Goal: Transaction & Acquisition: Purchase product/service

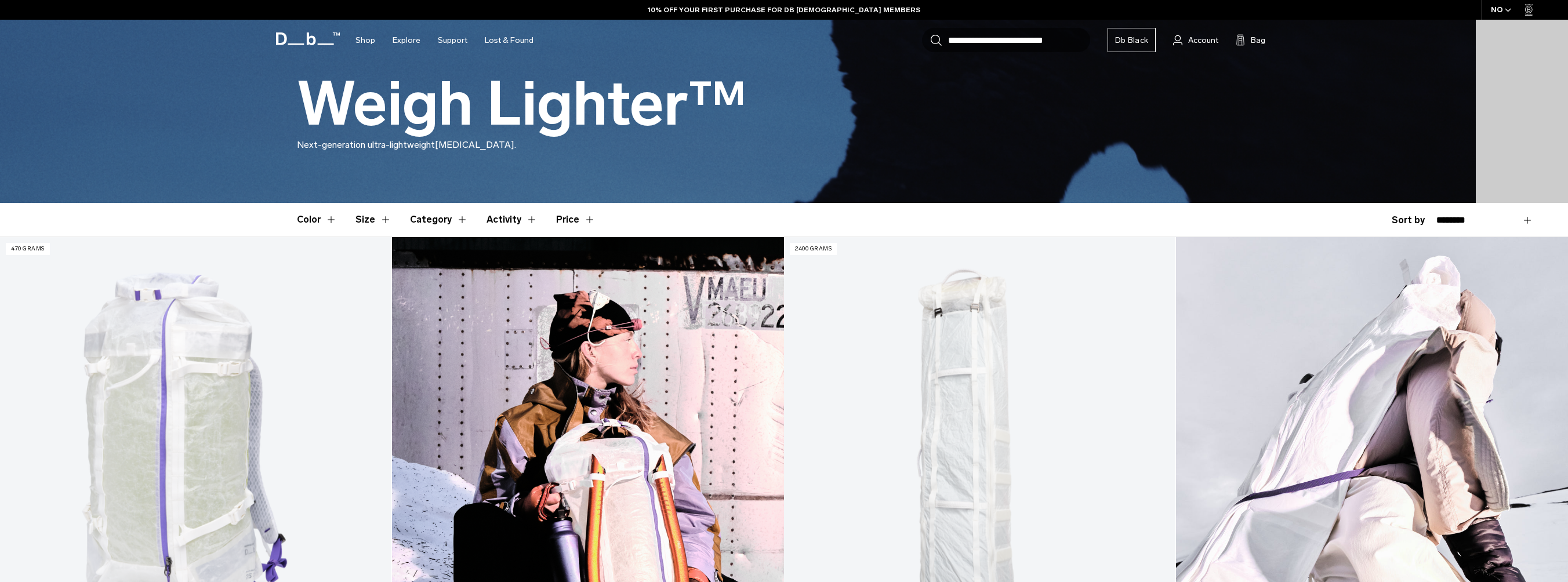
scroll to position [174, 0]
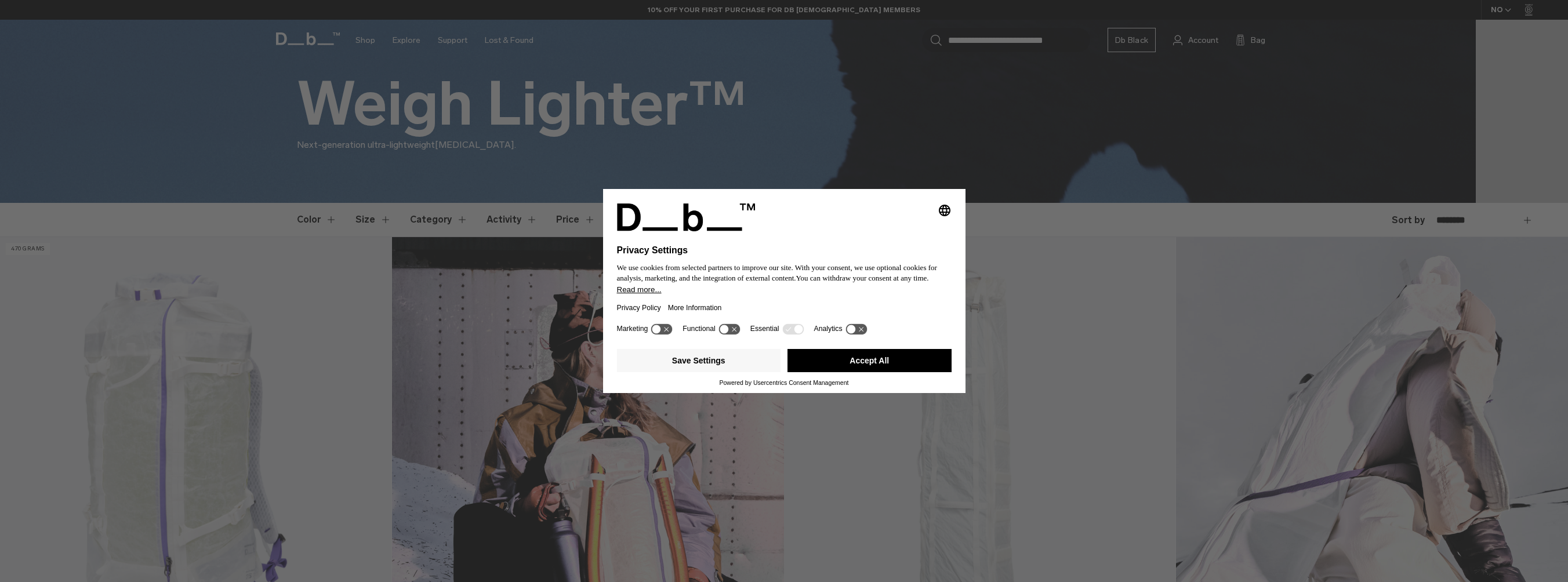
click at [849, 363] on button "Accept All" at bounding box center [869, 361] width 164 height 23
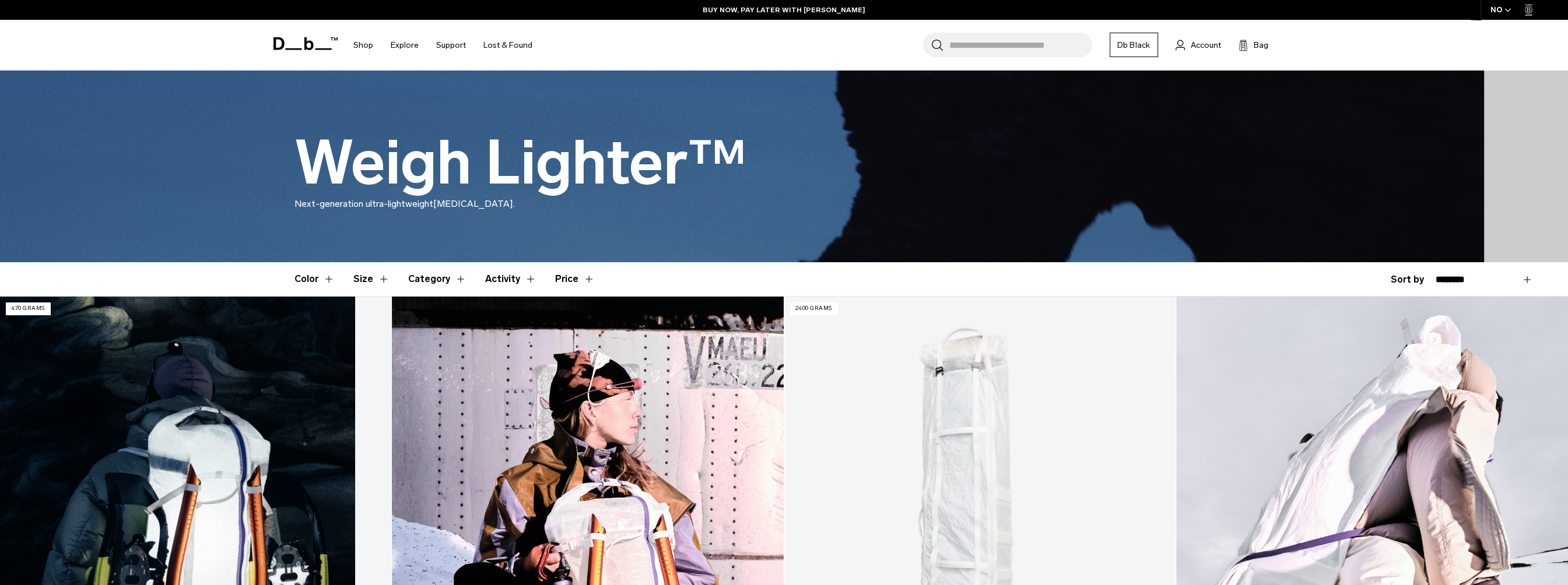
scroll to position [233, 0]
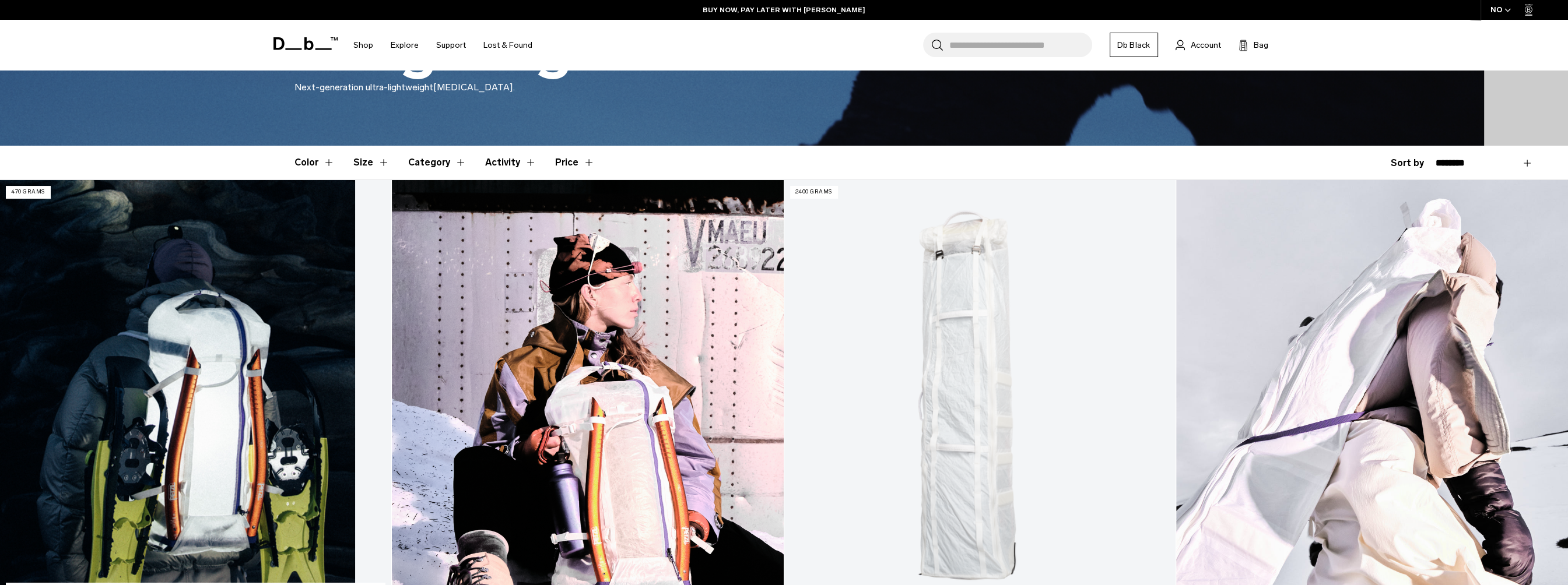
click at [221, 371] on link "Weigh Lighter Backpack 25L" at bounding box center [195, 397] width 392 height 435
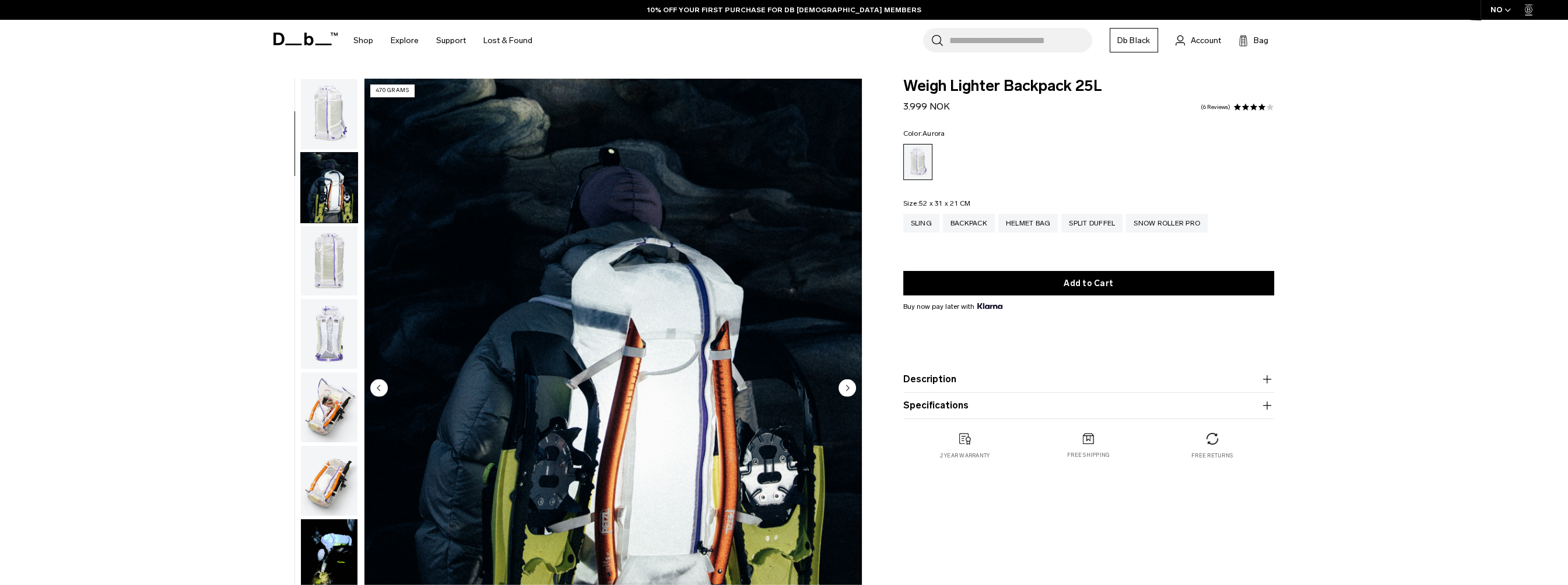
scroll to position [73, 0]
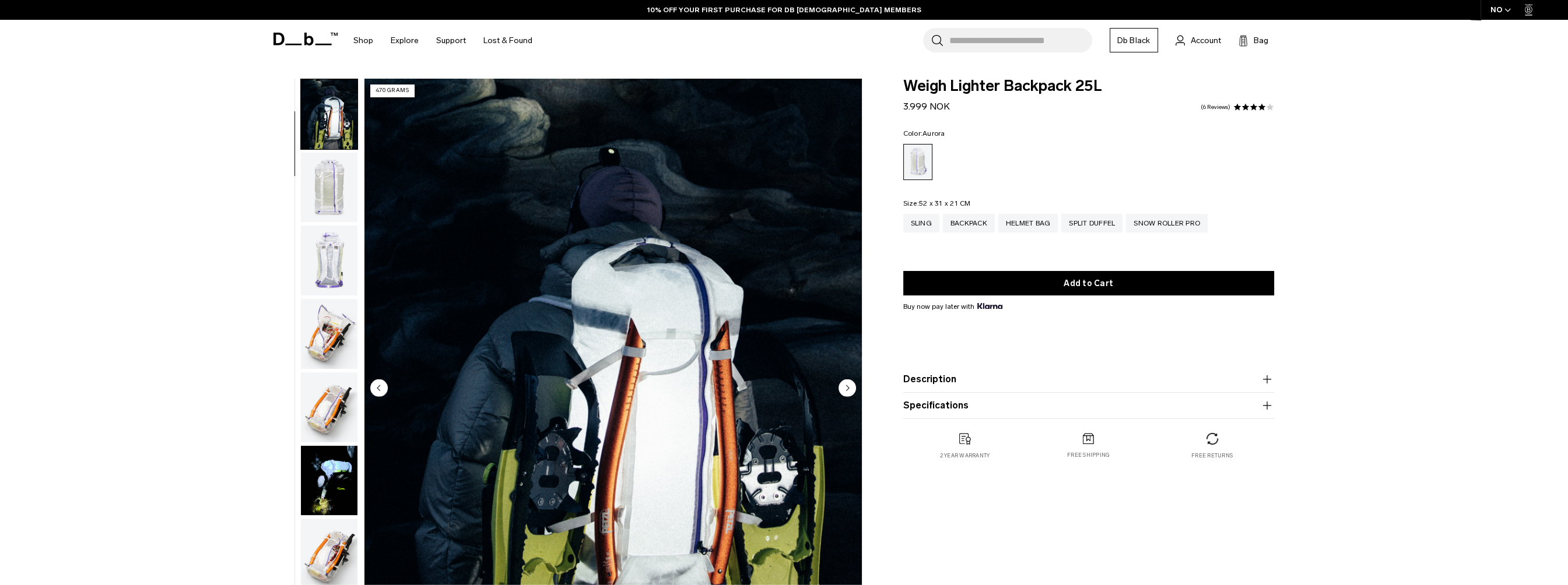
click at [336, 275] on img "button" at bounding box center [329, 259] width 57 height 70
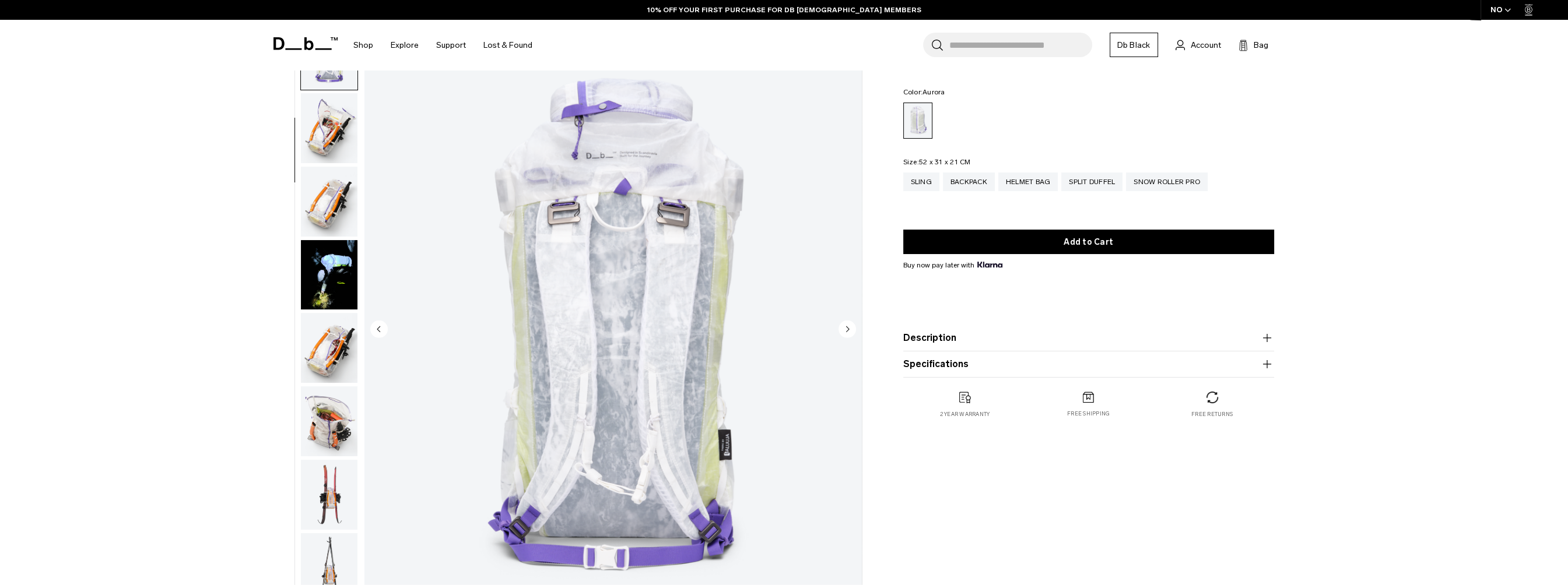
scroll to position [58, 0]
click at [337, 217] on img "button" at bounding box center [329, 202] width 57 height 70
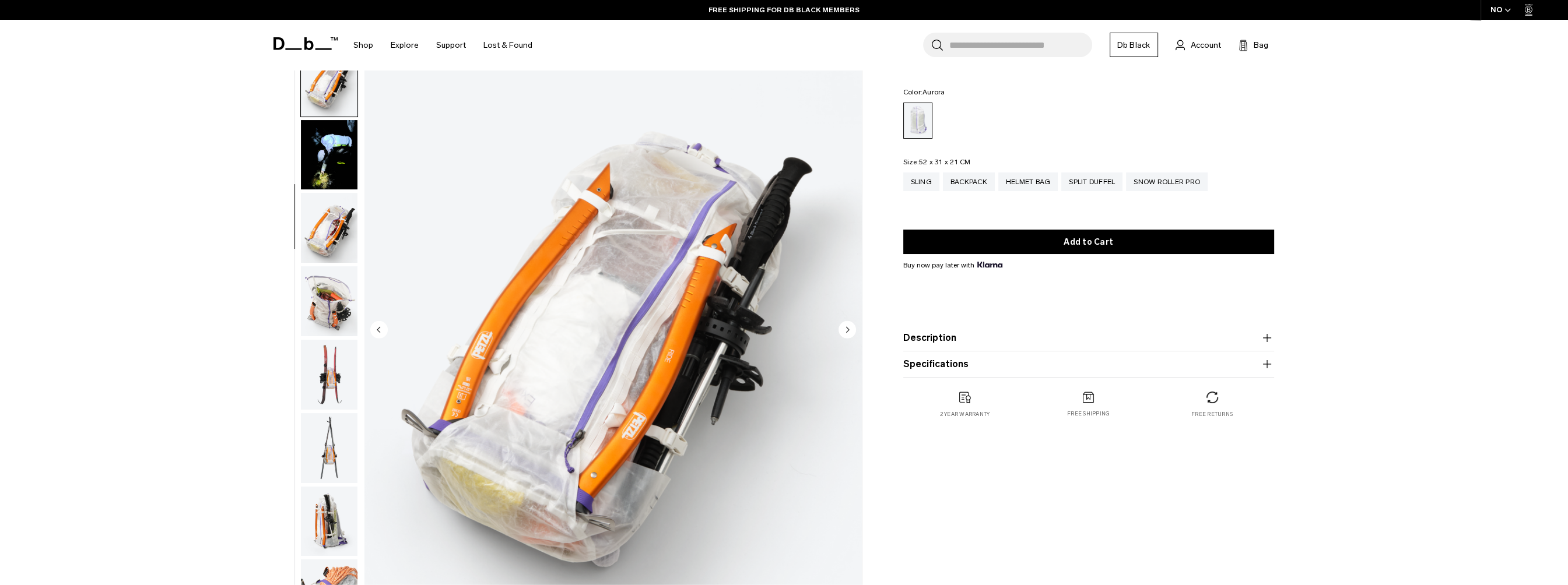
scroll to position [366, 0]
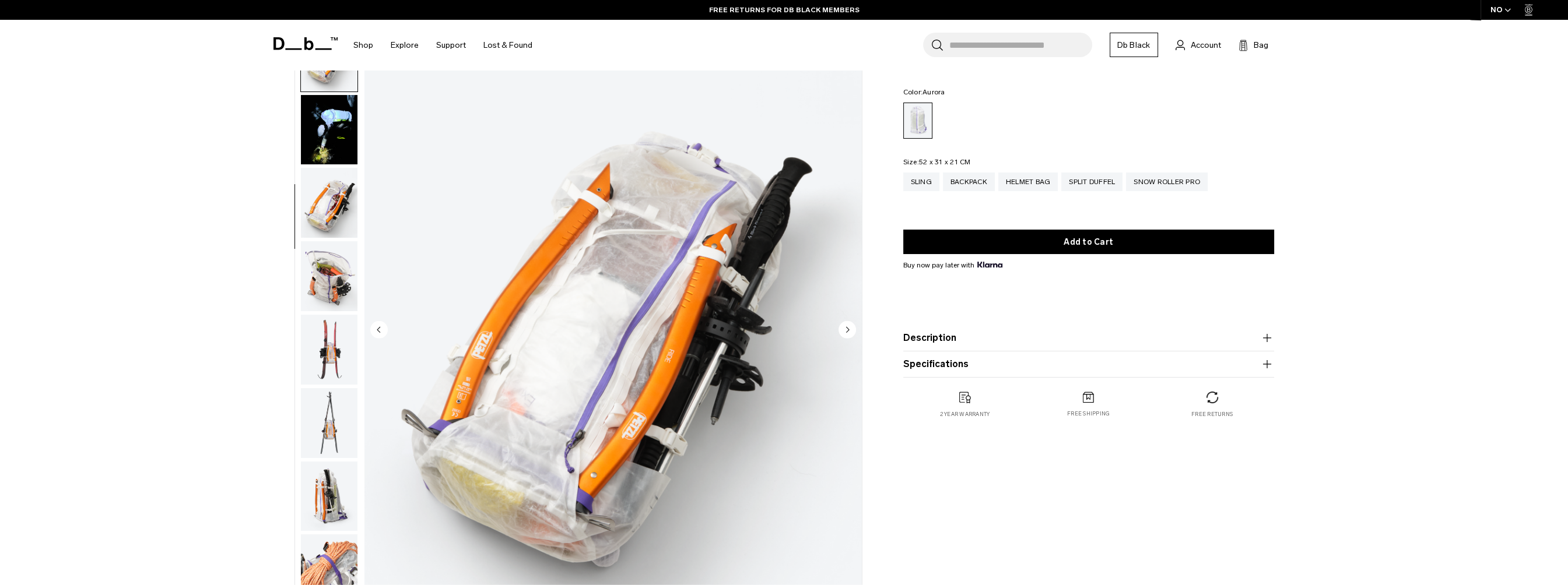
click at [333, 278] on img "button" at bounding box center [329, 276] width 57 height 70
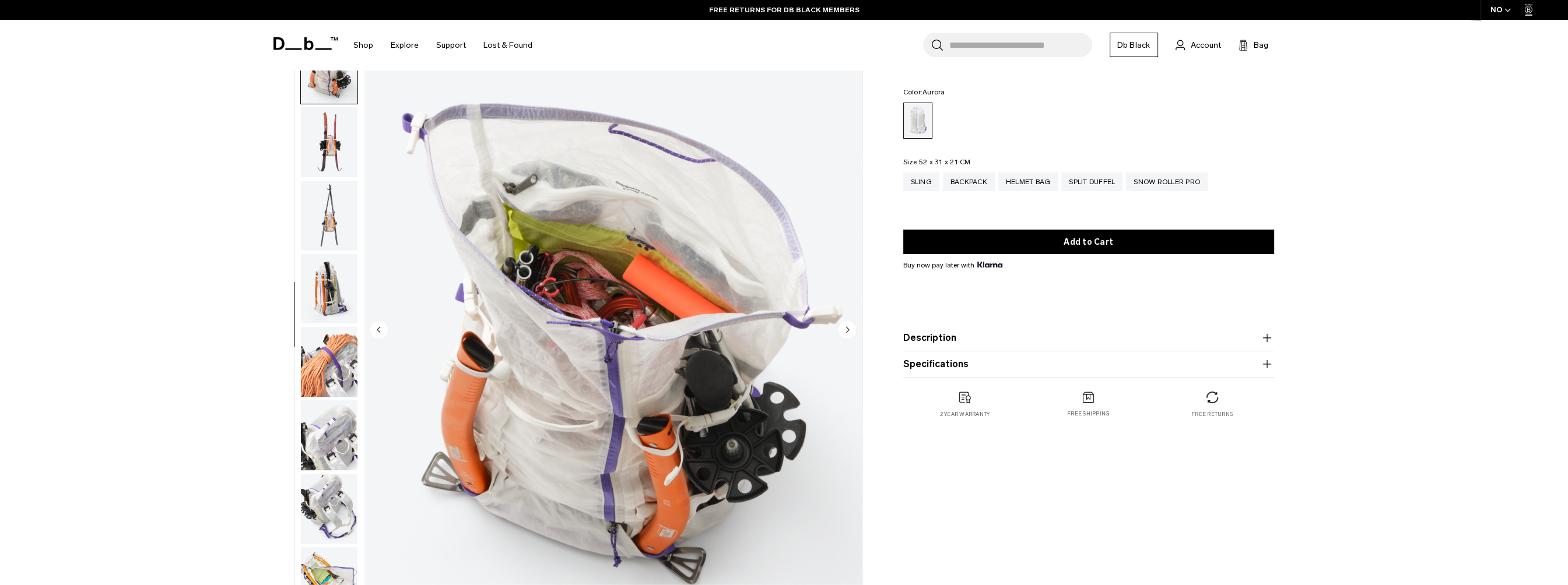
scroll to position [587, 0]
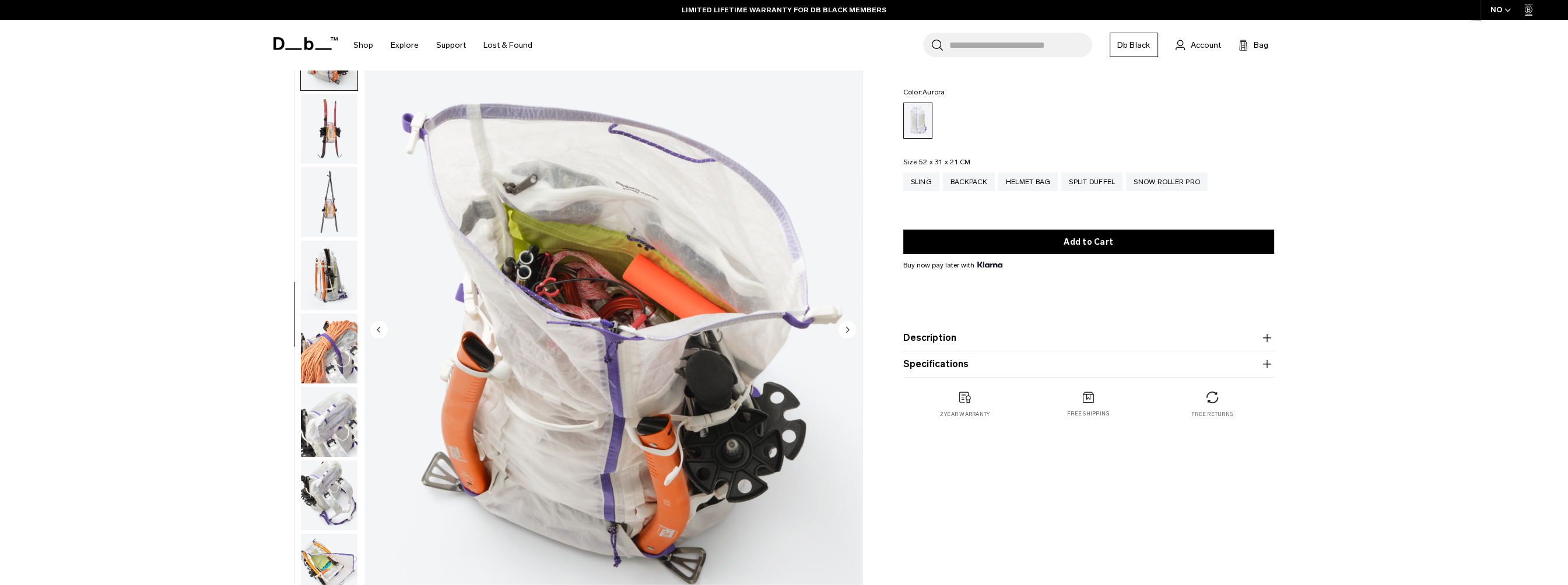
click at [334, 342] on img "button" at bounding box center [329, 348] width 57 height 70
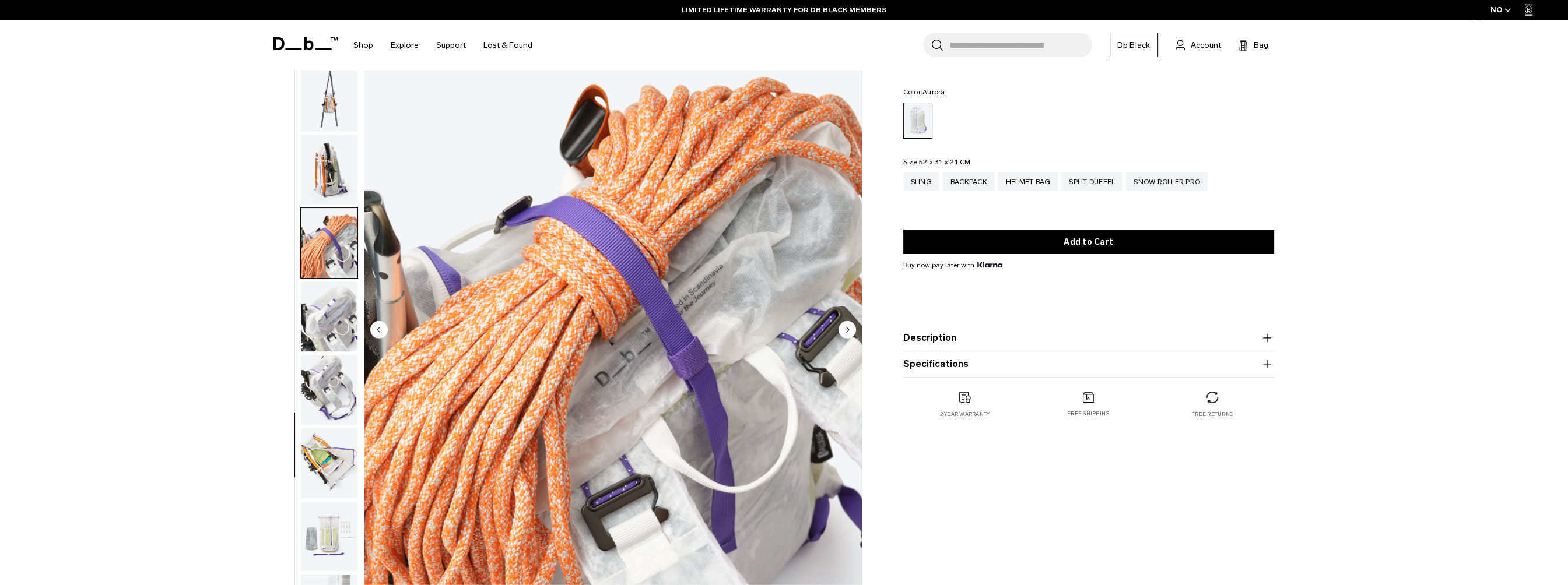
scroll to position [697, 0]
click at [323, 407] on img "button" at bounding box center [329, 385] width 57 height 70
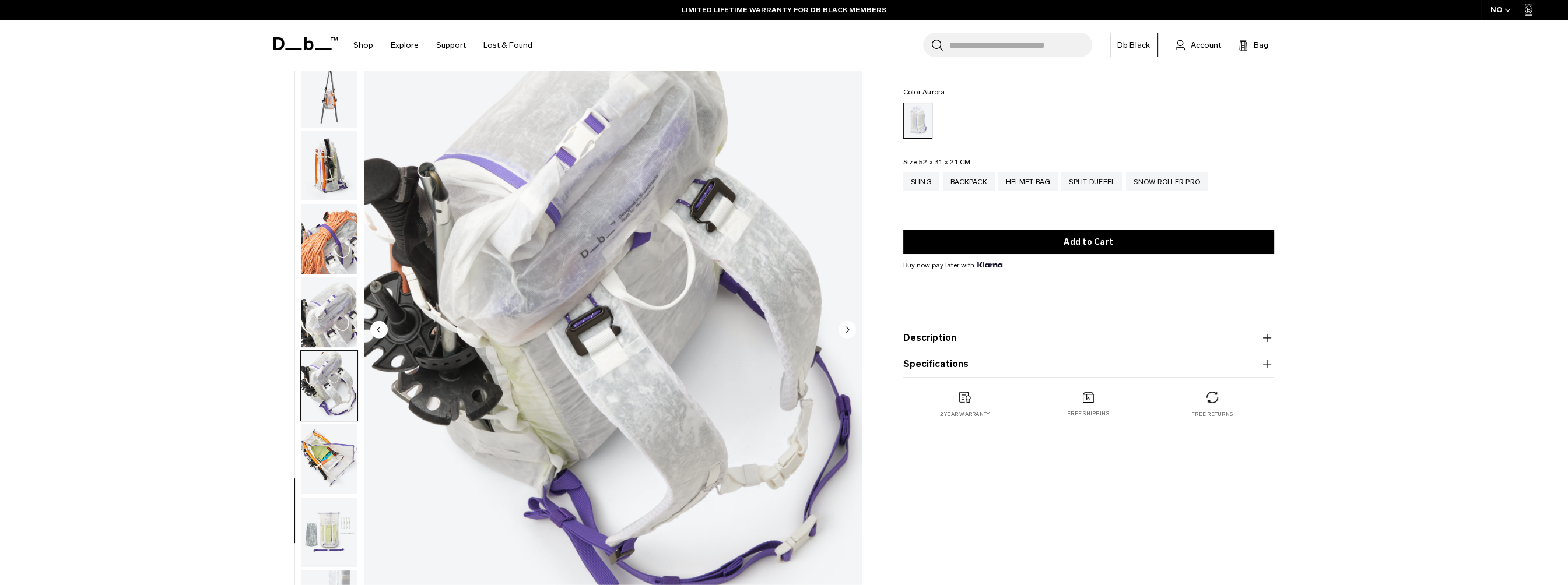
click at [329, 455] on img "button" at bounding box center [329, 458] width 57 height 70
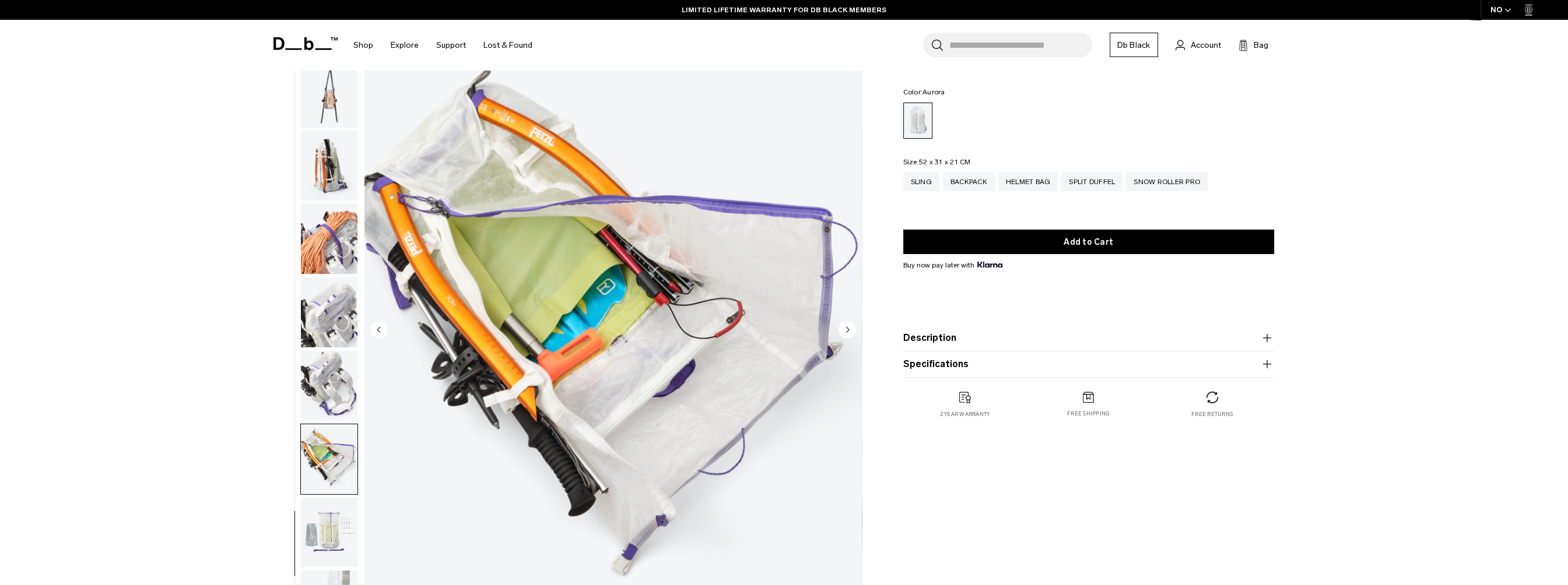
scroll to position [117, 0]
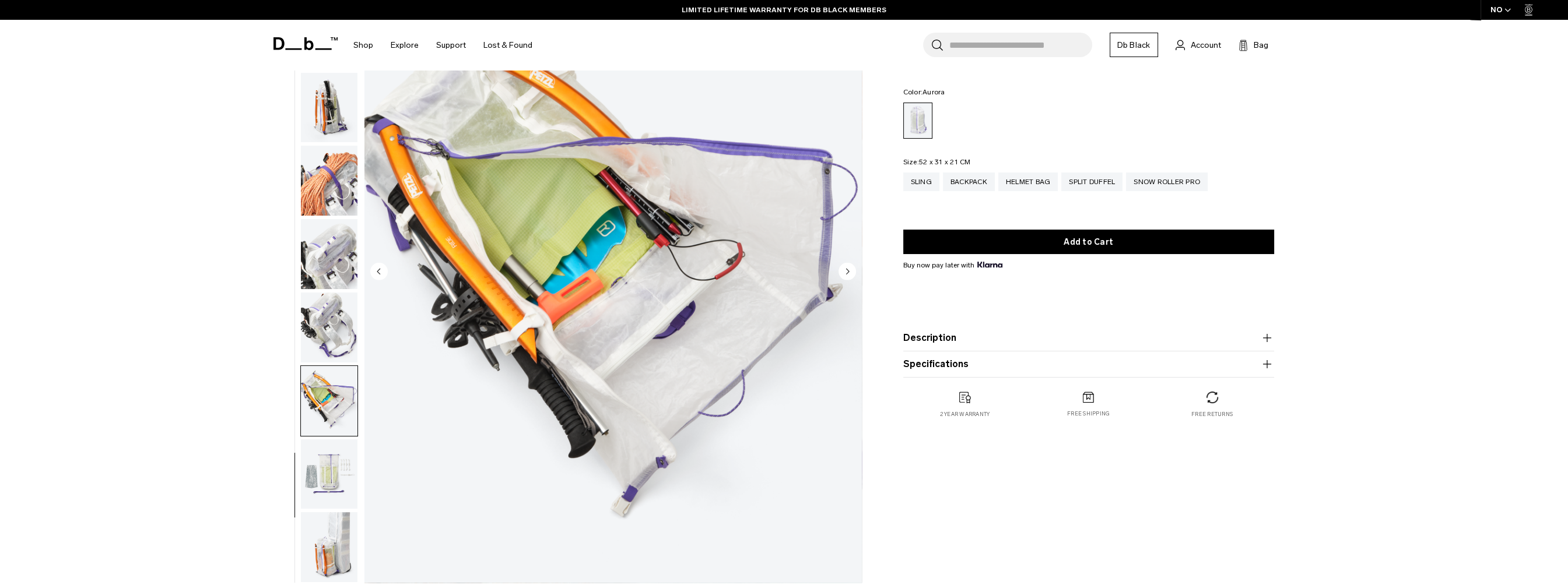
click at [329, 455] on img "button" at bounding box center [329, 474] width 57 height 70
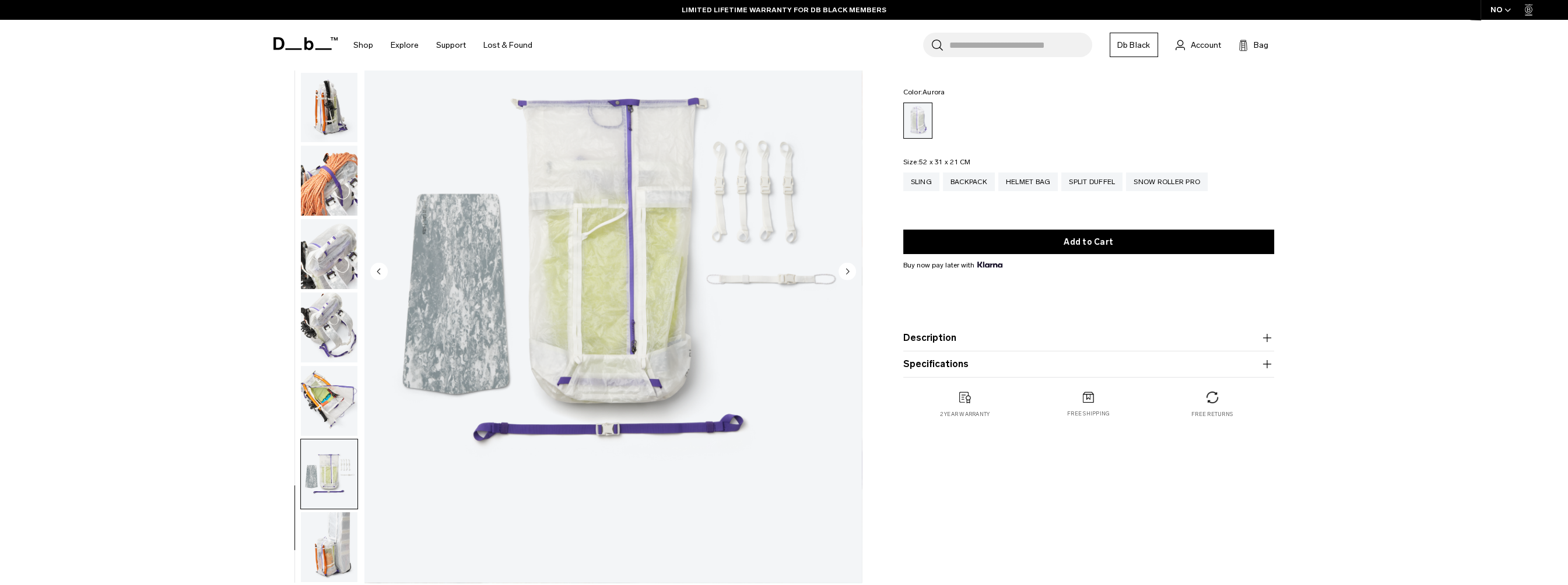
click at [325, 532] on img "button" at bounding box center [329, 547] width 57 height 70
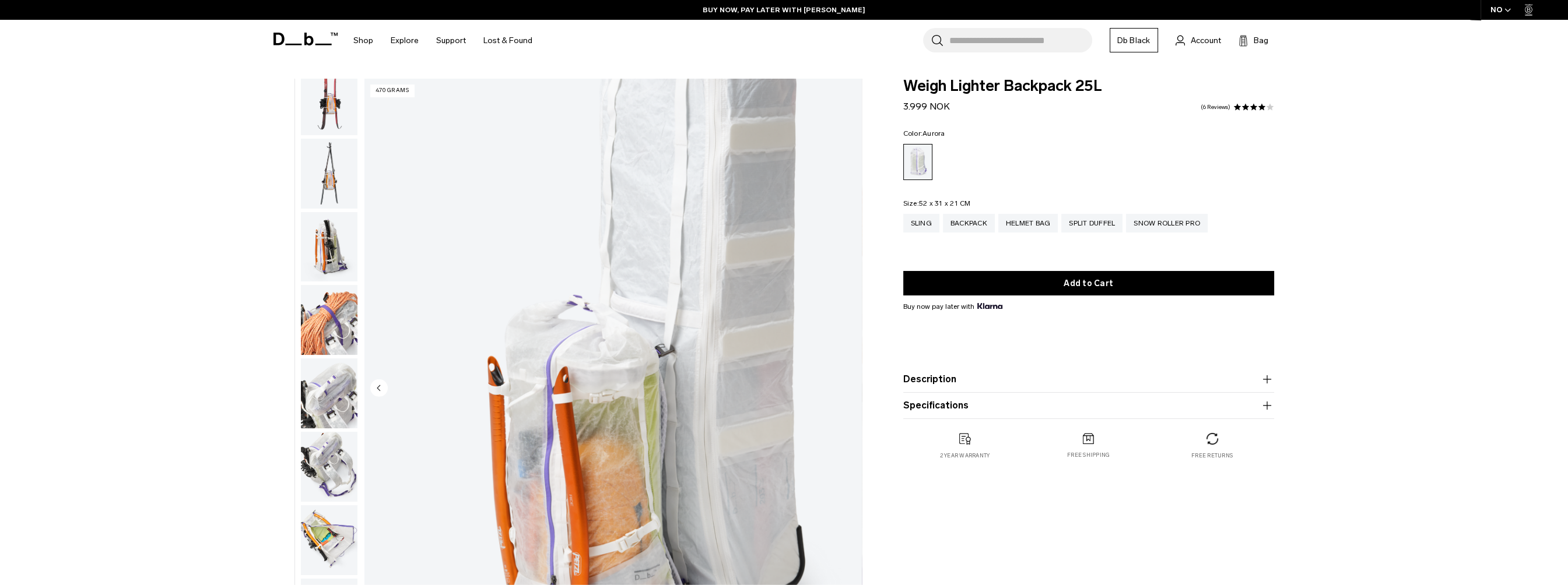
scroll to position [697, 0]
